Goal: Information Seeking & Learning: Learn about a topic

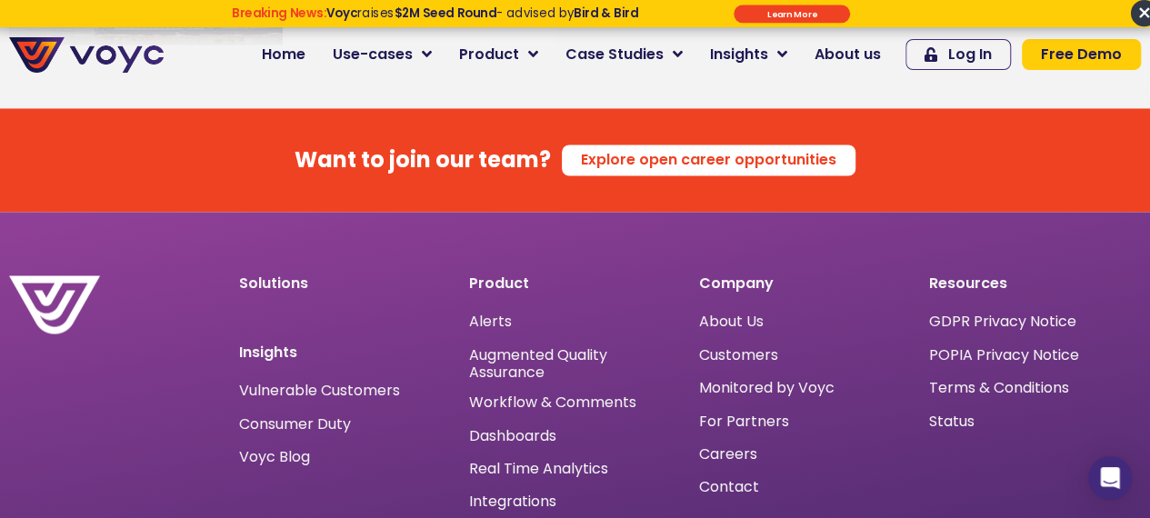
scroll to position [11813, 0]
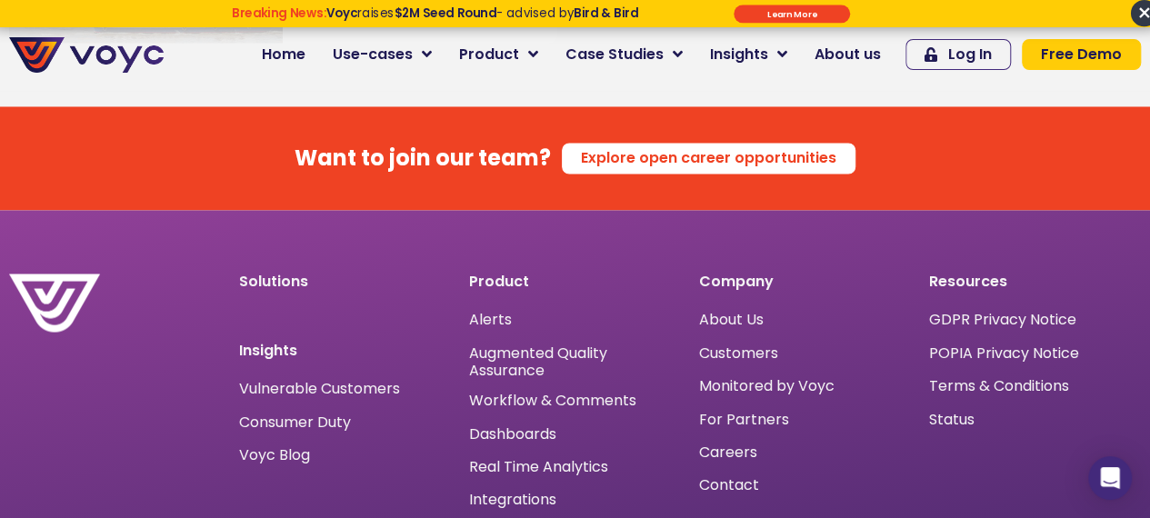
click at [1012, 319] on span "GDPR Privacy Notice" at bounding box center [1002, 319] width 147 height 0
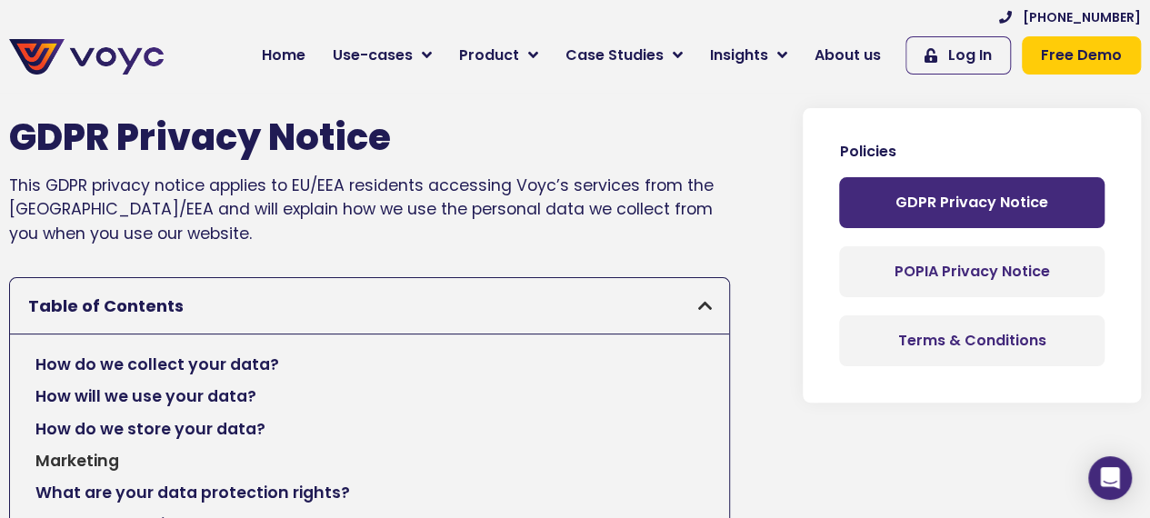
scroll to position [35, 0]
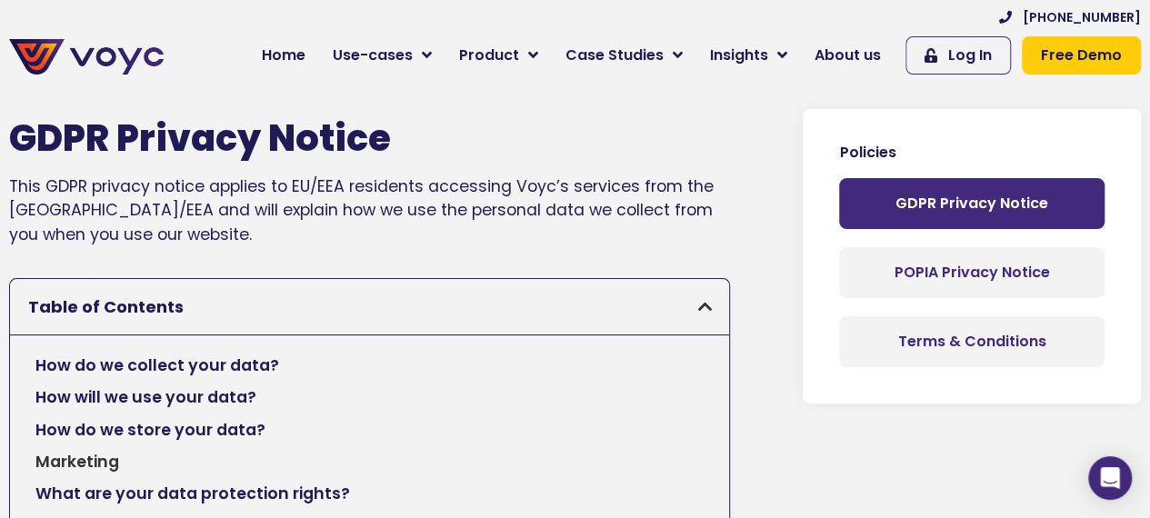
click at [509, 206] on p "This GDPR privacy notice applies to EU/EEA residents accessing Voyc’s services …" at bounding box center [369, 211] width 721 height 72
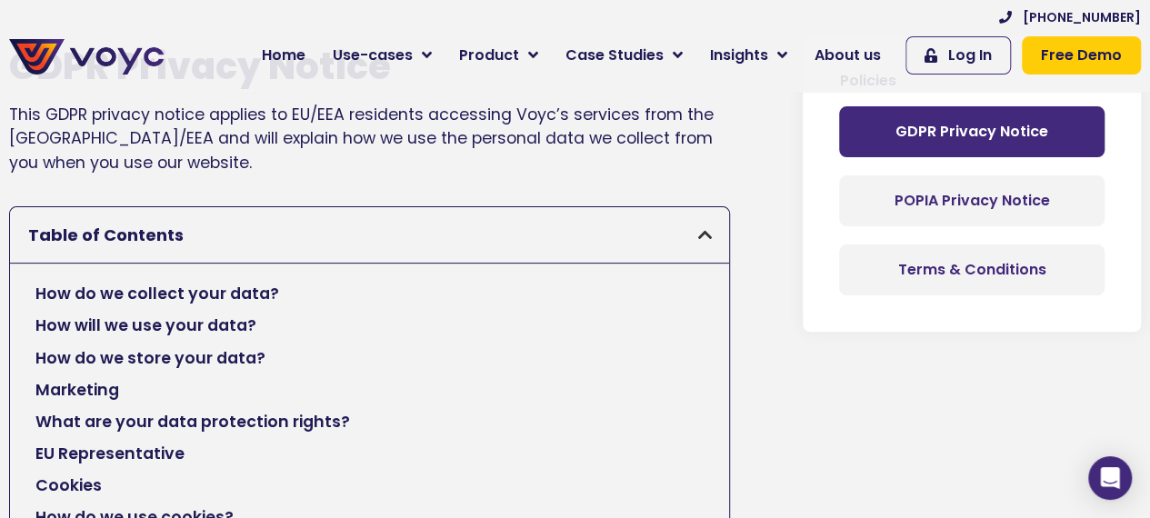
scroll to position [0, 0]
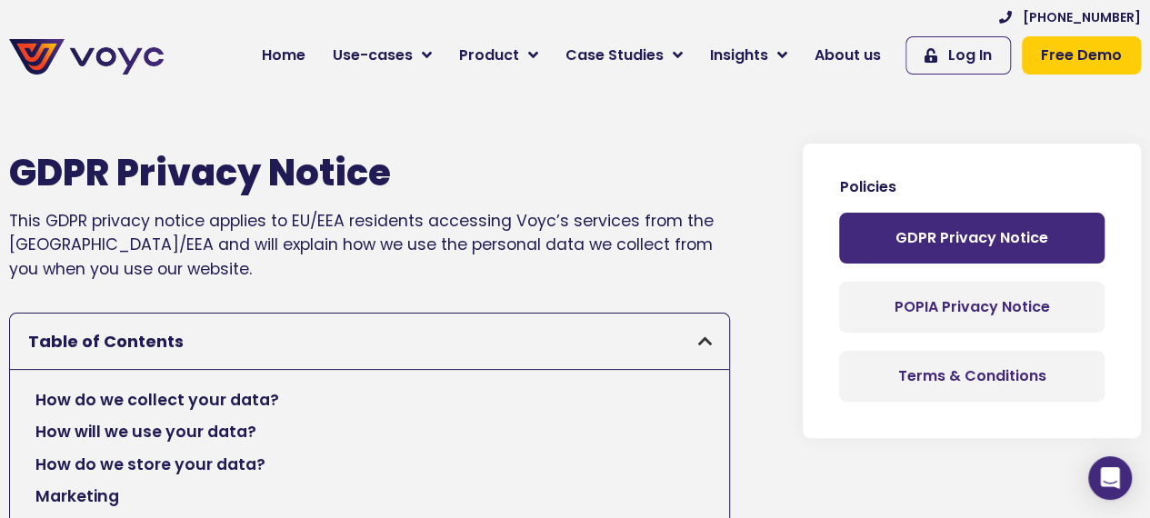
click at [851, 55] on span "About us" at bounding box center [848, 56] width 66 height 22
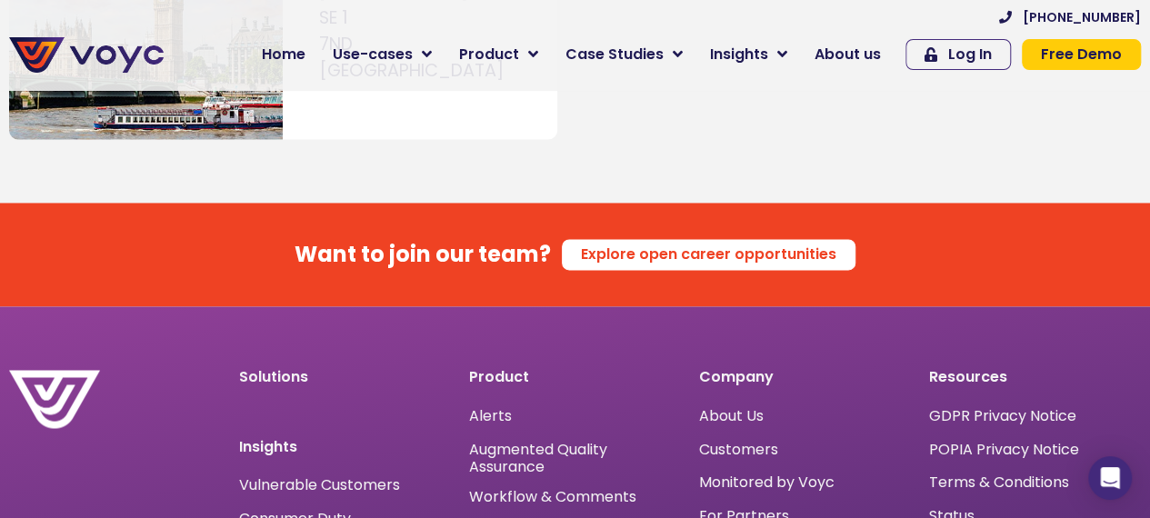
scroll to position [11688, 0]
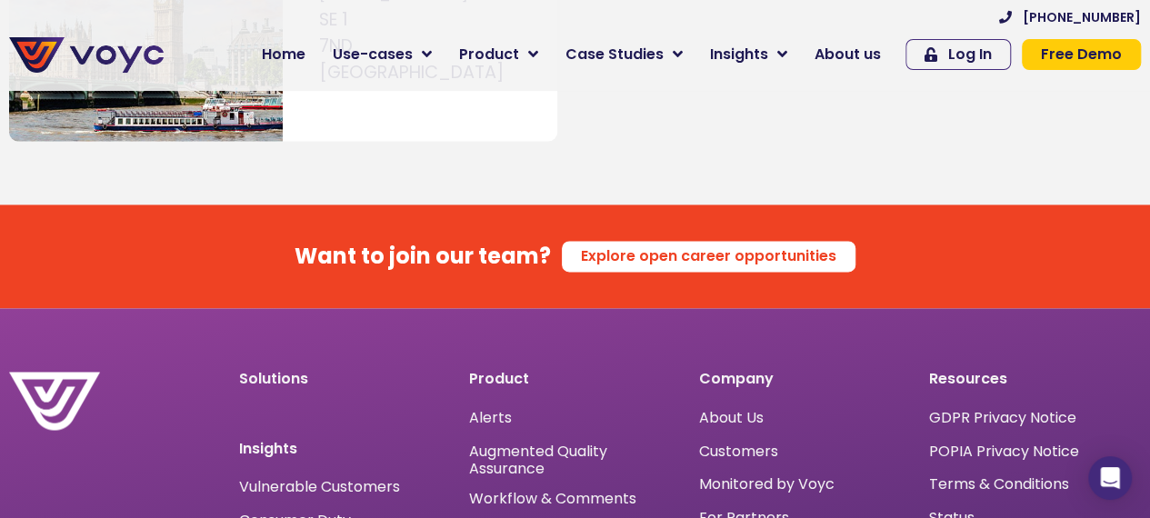
click at [995, 417] on span "GDPR Privacy Notice" at bounding box center [1002, 417] width 147 height 0
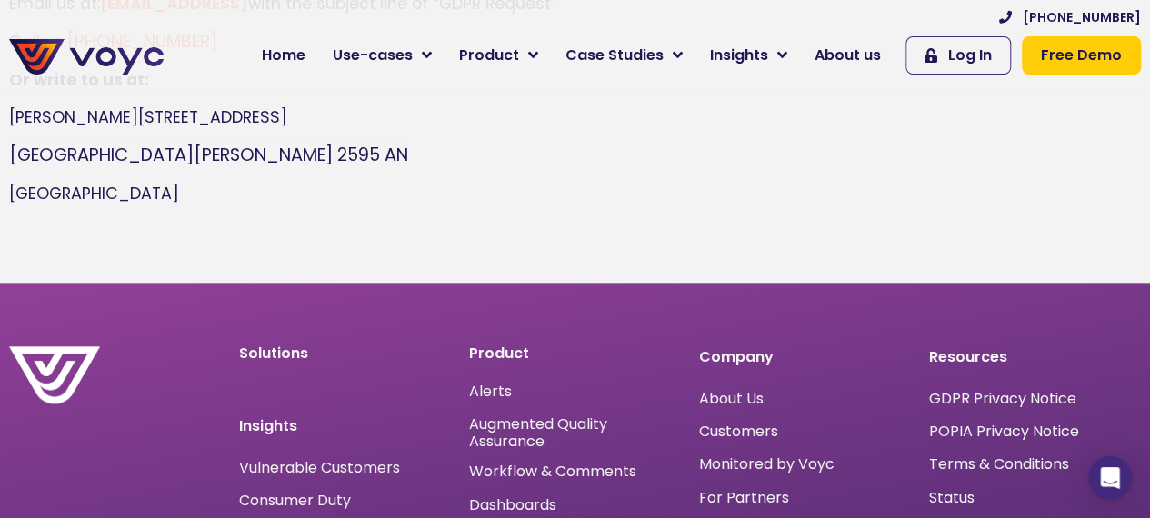
scroll to position [4307, 0]
